Goal: Task Accomplishment & Management: Manage account settings

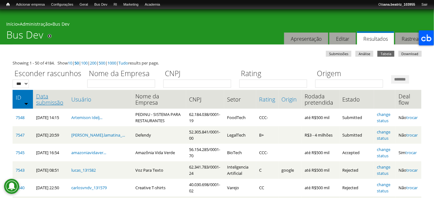
drag, startPoint x: 41, startPoint y: 126, endPoint x: 46, endPoint y: 117, distance: 11.4
click at [41, 106] on link "Data submissão" at bounding box center [50, 99] width 29 height 13
